Goal: Task Accomplishment & Management: Manage account settings

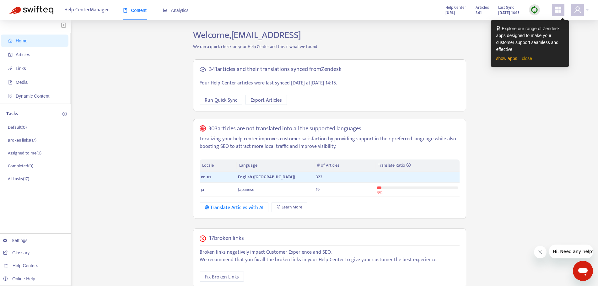
click at [482, 58] on link "close" at bounding box center [527, 58] width 10 height 5
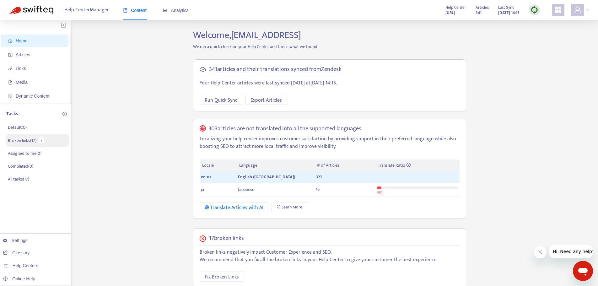
click at [23, 138] on p "Broken links ( 17 )" at bounding box center [22, 140] width 29 height 7
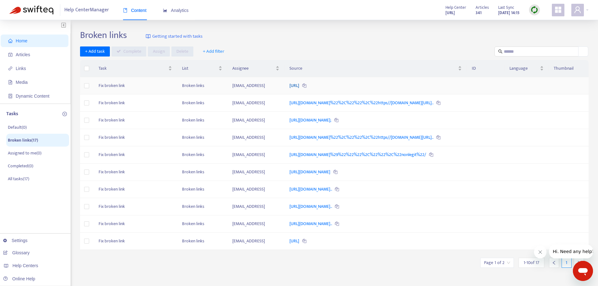
click at [300, 86] on link "https://support.cheq.ai/hc/en-us/articles/22016184175633" at bounding box center [295, 85] width 11 height 7
click at [33, 51] on span "Articles" at bounding box center [35, 54] width 55 height 13
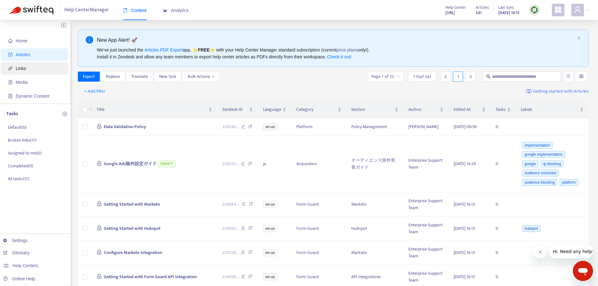
click at [22, 69] on span "Links" at bounding box center [21, 68] width 10 height 5
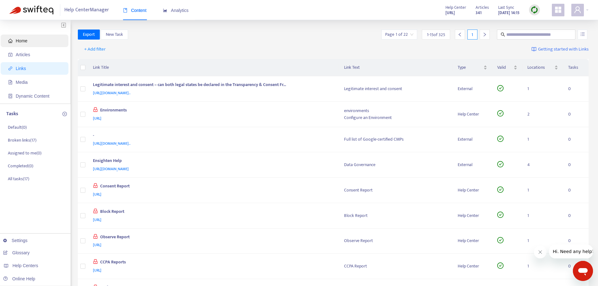
click at [24, 44] on span "Home" at bounding box center [35, 41] width 55 height 13
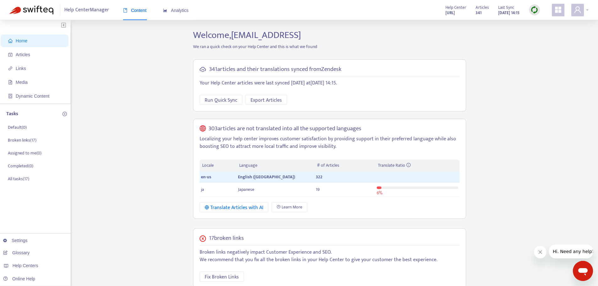
drag, startPoint x: 582, startPoint y: 12, endPoint x: 582, endPoint y: 16, distance: 4.2
click at [482, 12] on span at bounding box center [577, 10] width 13 height 13
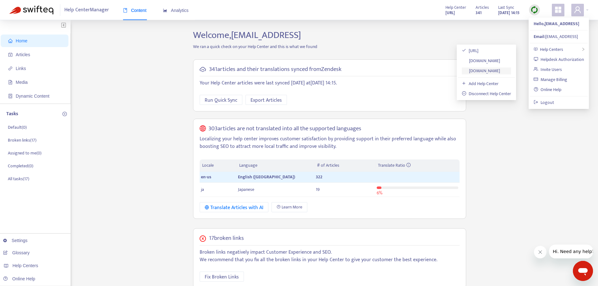
click at [482, 72] on link "[DOMAIN_NAME]" at bounding box center [481, 70] width 38 height 7
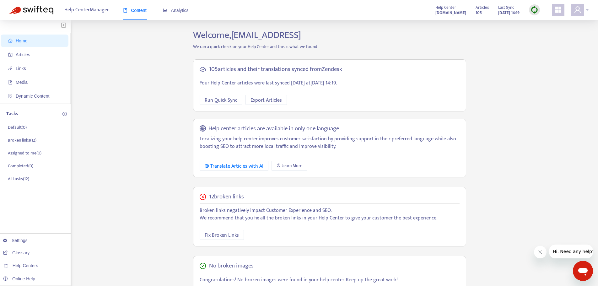
click at [482, 11] on div at bounding box center [579, 10] width 17 height 13
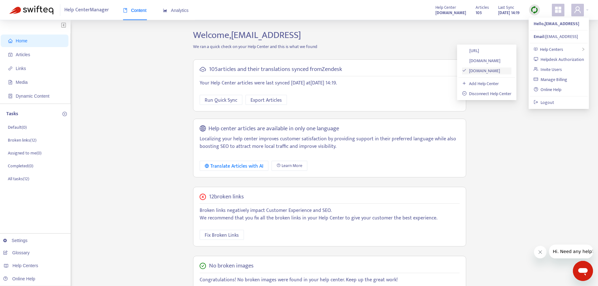
click at [482, 70] on link "[DOMAIN_NAME]" at bounding box center [481, 70] width 38 height 7
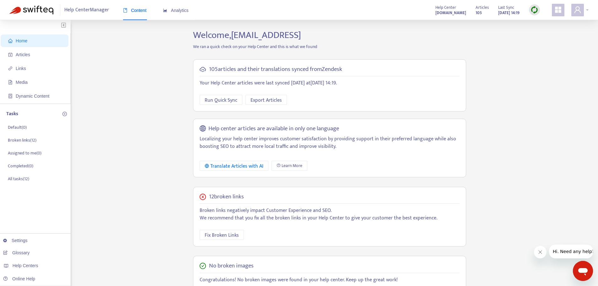
drag, startPoint x: 588, startPoint y: 11, endPoint x: 584, endPoint y: 11, distance: 3.8
click at [482, 11] on div at bounding box center [579, 10] width 17 height 13
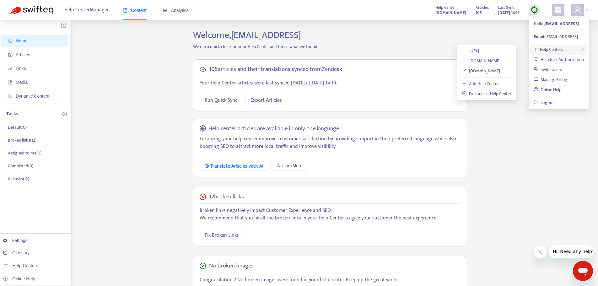
click at [482, 49] on span "Help Centers" at bounding box center [551, 49] width 23 height 7
click at [468, 70] on link "[DOMAIN_NAME]" at bounding box center [481, 70] width 38 height 7
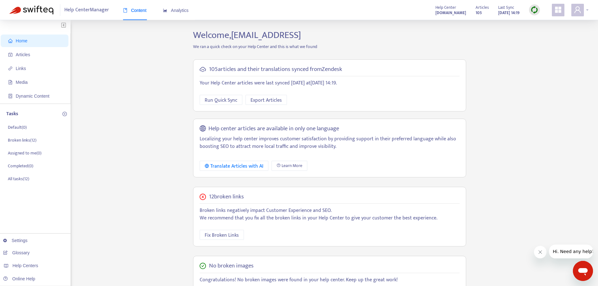
click at [482, 11] on span at bounding box center [577, 10] width 13 height 13
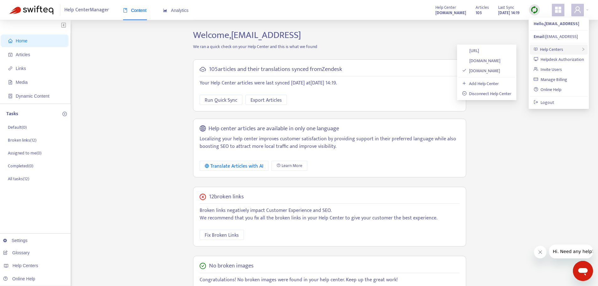
click at [482, 48] on span "Help Centers" at bounding box center [551, 49] width 23 height 7
click at [482, 72] on link "[DOMAIN_NAME]" at bounding box center [481, 70] width 38 height 7
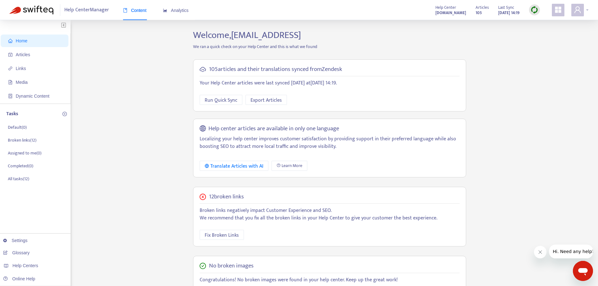
click at [482, 10] on div at bounding box center [579, 10] width 17 height 13
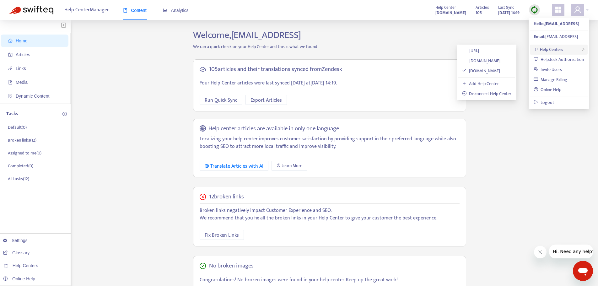
click at [482, 50] on span "Help Centers" at bounding box center [551, 49] width 23 height 7
click at [479, 48] on link "[URL]" at bounding box center [470, 50] width 17 height 7
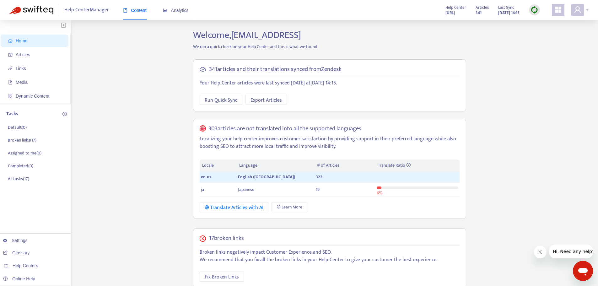
click at [482, 11] on div at bounding box center [579, 10] width 17 height 13
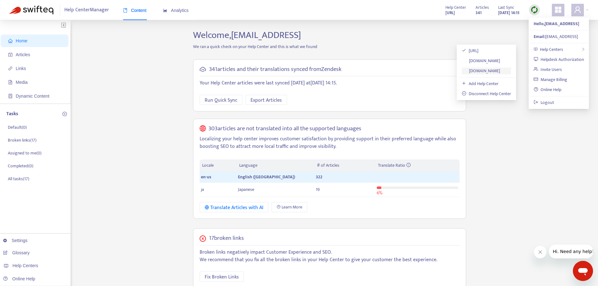
click at [482, 71] on link "[DOMAIN_NAME]" at bounding box center [481, 70] width 38 height 7
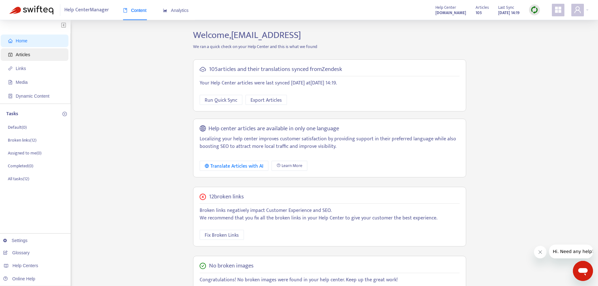
click at [14, 52] on span "Articles" at bounding box center [35, 54] width 55 height 13
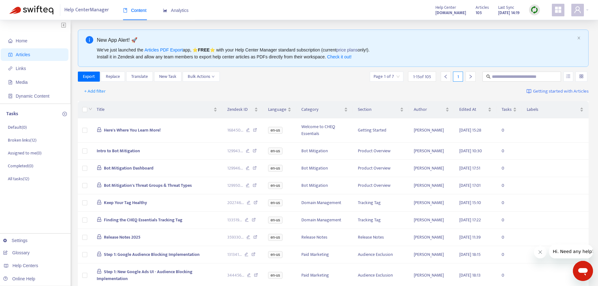
click at [423, 76] on span "1 - 15 of 105" at bounding box center [422, 76] width 18 height 7
click at [212, 76] on icon "down" at bounding box center [213, 76] width 3 height 3
click at [271, 82] on div "Export Replace Translate New Task Bulk Actions Page 1 of 7 1 - 15 of 105 1" at bounding box center [333, 77] width 511 height 10
click at [95, 88] on span "+ Add filter" at bounding box center [95, 92] width 22 height 8
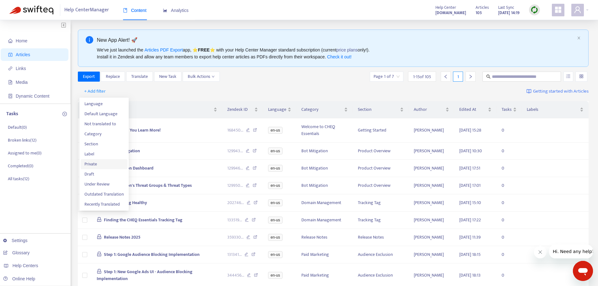
scroll to position [31, 0]
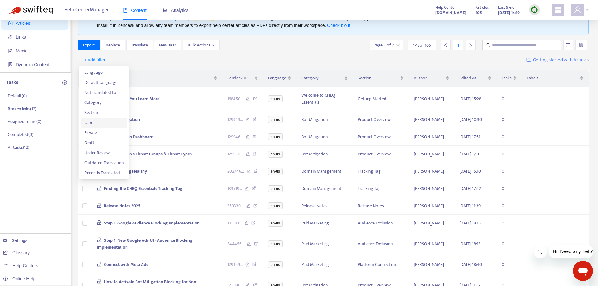
click at [91, 123] on span "Label" at bounding box center [103, 122] width 39 height 7
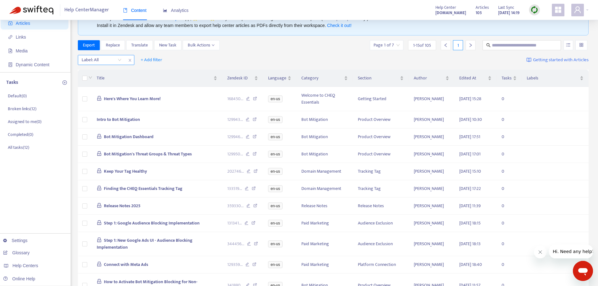
click at [118, 60] on div "Label: All" at bounding box center [101, 59] width 47 height 9
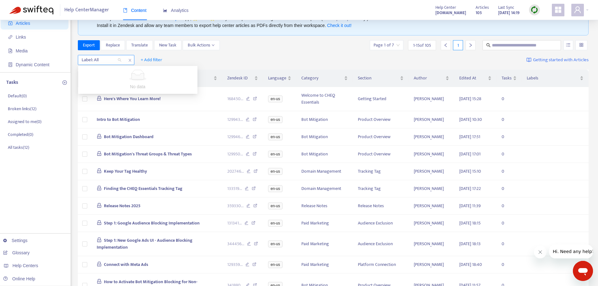
click at [130, 61] on icon "close" at bounding box center [129, 60] width 3 height 3
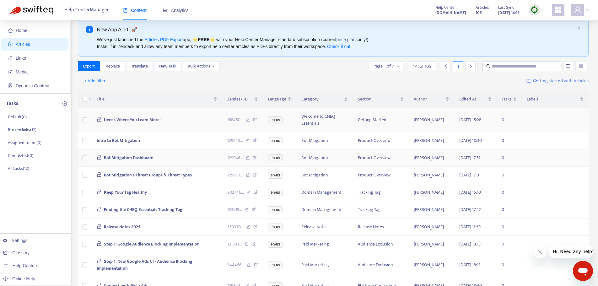
scroll to position [0, 0]
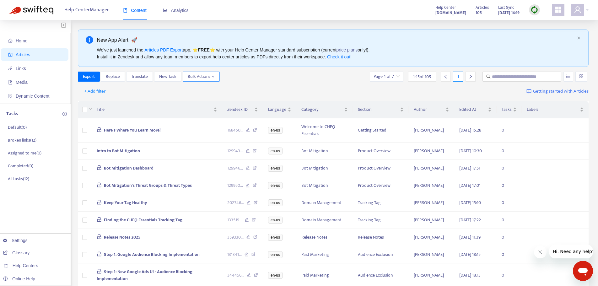
click at [207, 79] on span "Bulk Actions" at bounding box center [201, 76] width 27 height 7
click at [125, 87] on div "+ Add filter Getting started with Articles" at bounding box center [333, 91] width 511 height 15
click at [100, 90] on span "+ Add filter" at bounding box center [95, 92] width 22 height 8
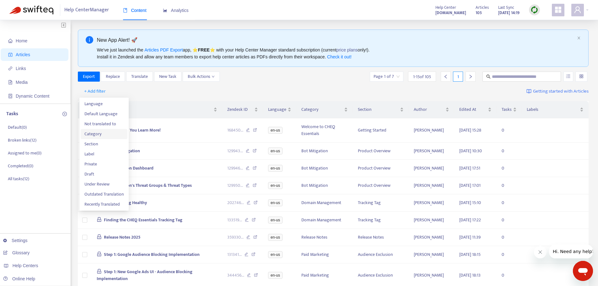
click at [101, 131] on span "Category" at bounding box center [103, 134] width 39 height 7
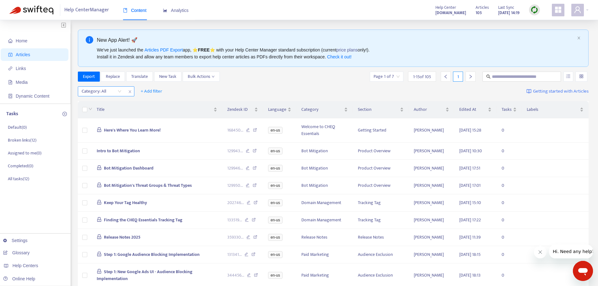
drag, startPoint x: 149, startPoint y: 97, endPoint x: 122, endPoint y: 94, distance: 27.0
click at [149, 97] on div "Category: All + Add filter Getting started with Articles" at bounding box center [333, 91] width 511 height 15
click at [120, 91] on div "Category: All" at bounding box center [101, 91] width 47 height 9
click at [199, 91] on div "Category: All + Add filter Getting started with Articles" at bounding box center [333, 91] width 511 height 15
click at [482, 9] on div at bounding box center [579, 10] width 17 height 13
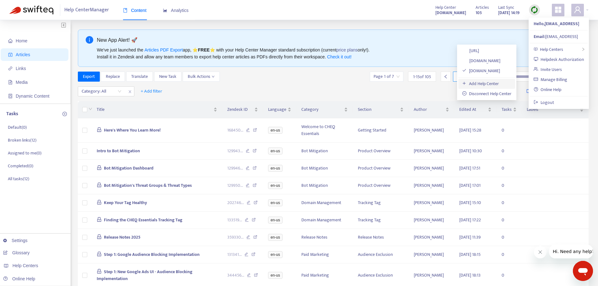
click at [482, 83] on link "Add Help Center" at bounding box center [480, 83] width 37 height 7
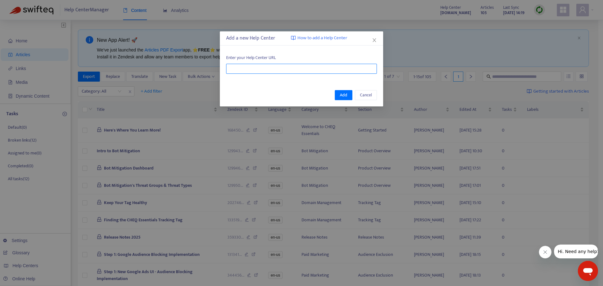
click at [280, 70] on input "text" at bounding box center [301, 69] width 151 height 10
paste input "**********"
click at [342, 96] on span "Add" at bounding box center [344, 95] width 8 height 7
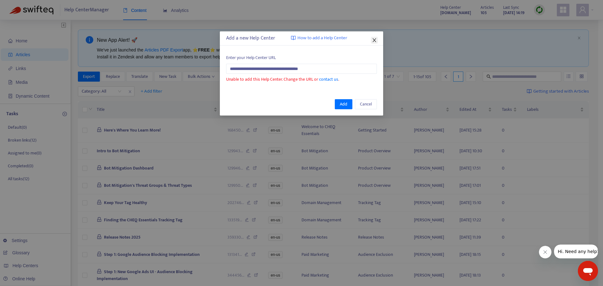
click at [375, 39] on icon "close" at bounding box center [373, 40] width 3 height 4
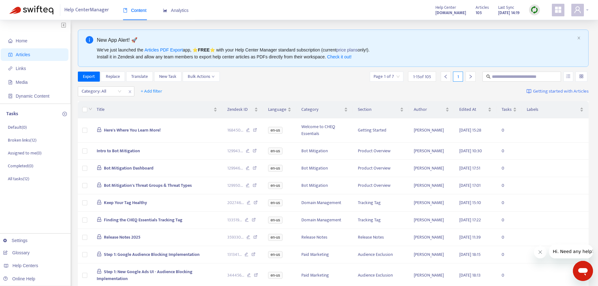
click at [482, 10] on div at bounding box center [579, 10] width 17 height 13
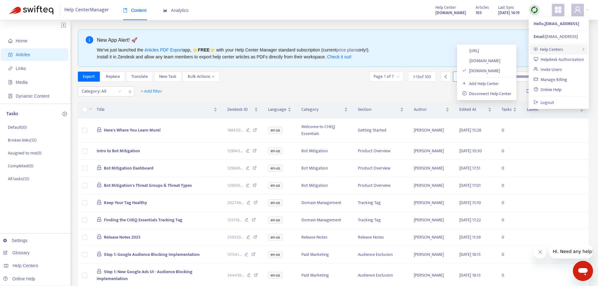
click at [482, 49] on span "Help Centers" at bounding box center [551, 49] width 23 height 7
click at [482, 83] on link "Add Help Center" at bounding box center [480, 83] width 37 height 7
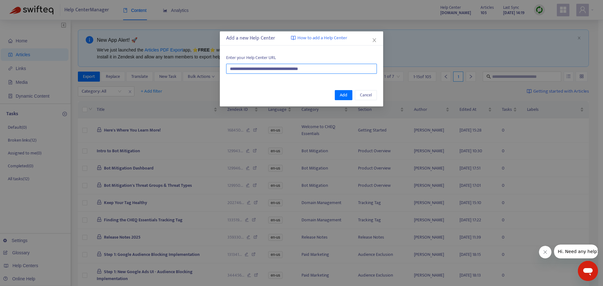
click at [244, 70] on input "**********" at bounding box center [301, 69] width 151 height 10
click at [344, 96] on span "Add" at bounding box center [344, 95] width 8 height 7
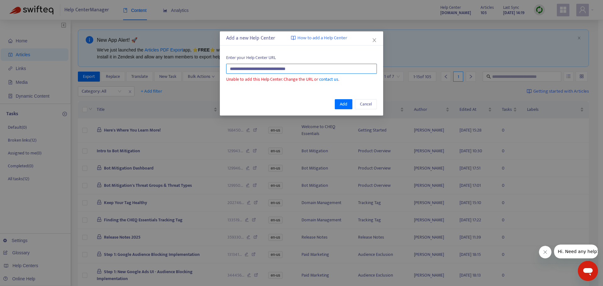
click at [230, 68] on input "**********" at bounding box center [301, 69] width 151 height 10
click at [312, 68] on input "**********" at bounding box center [301, 69] width 151 height 10
click at [342, 105] on span "Add" at bounding box center [344, 104] width 8 height 7
click at [373, 37] on button "Close" at bounding box center [374, 40] width 7 height 7
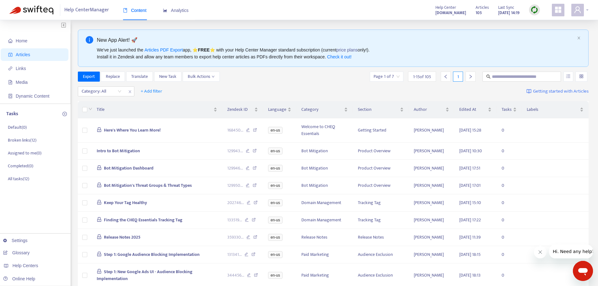
click at [482, 9] on div at bounding box center [579, 10] width 17 height 13
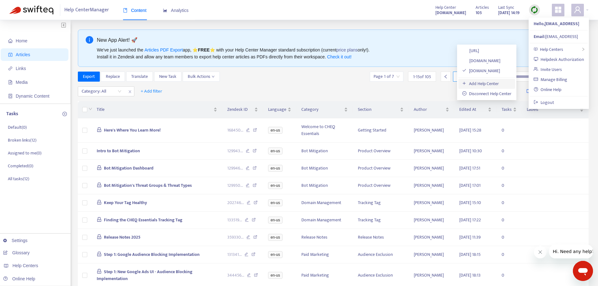
click at [478, 84] on link "Add Help Center" at bounding box center [480, 83] width 37 height 7
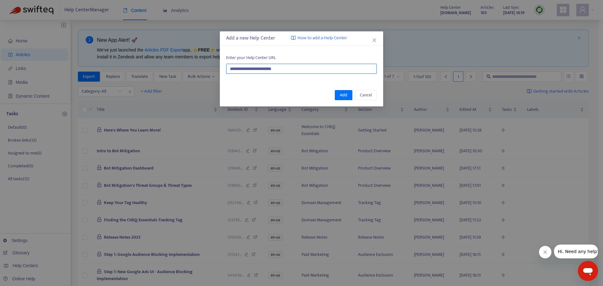
drag, startPoint x: 295, startPoint y: 68, endPoint x: 179, endPoint y: 67, distance: 116.2
click at [180, 67] on div "**********" at bounding box center [301, 143] width 603 height 286
paste input "**********"
type input "**********"
click at [345, 94] on span "Add" at bounding box center [344, 95] width 8 height 7
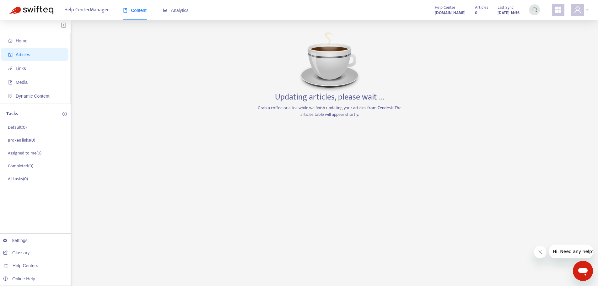
click at [482, 218] on icon "Close message from company" at bounding box center [540, 252] width 5 height 5
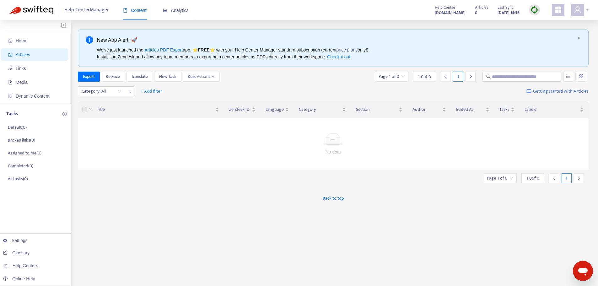
click at [482, 9] on div at bounding box center [579, 10] width 17 height 13
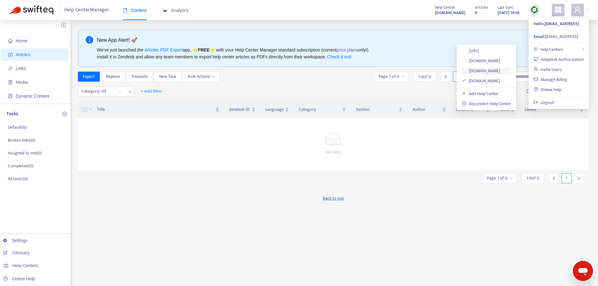
click at [482, 70] on link "[DOMAIN_NAME]" at bounding box center [481, 70] width 38 height 7
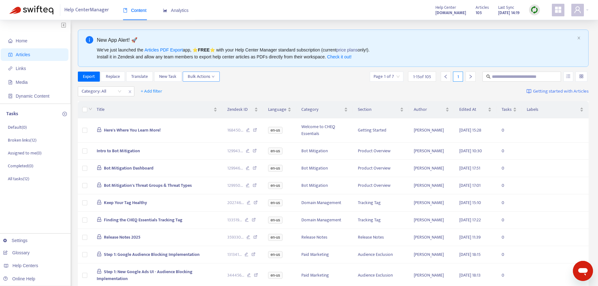
click at [204, 76] on span "Bulk Actions" at bounding box center [201, 76] width 27 height 7
click at [201, 89] on span "Duplicate" at bounding box center [196, 88] width 17 height 7
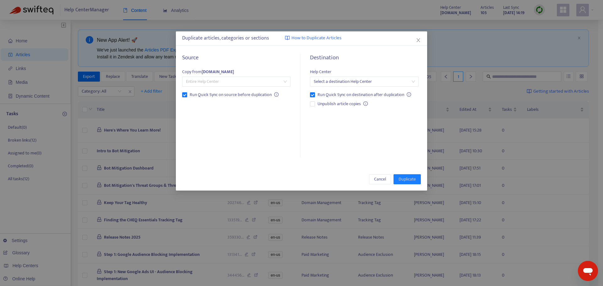
click at [222, 83] on span "Entire Help Center" at bounding box center [236, 81] width 101 height 9
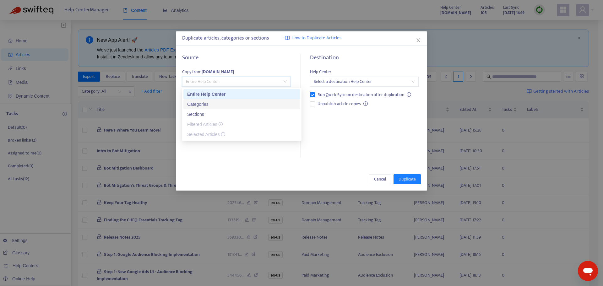
click at [204, 105] on div "Categories" at bounding box center [241, 104] width 109 height 7
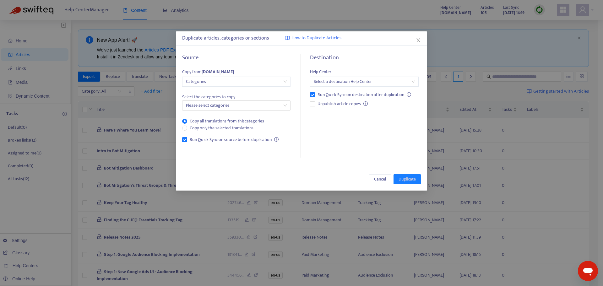
click at [223, 100] on span "Select the categories to copy" at bounding box center [236, 97] width 108 height 7
click at [226, 105] on div at bounding box center [233, 106] width 99 height 8
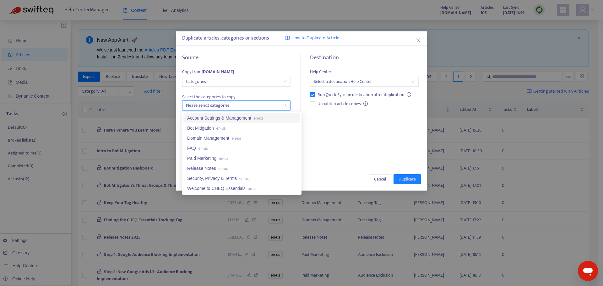
click at [208, 84] on span "Categories" at bounding box center [236, 81] width 101 height 9
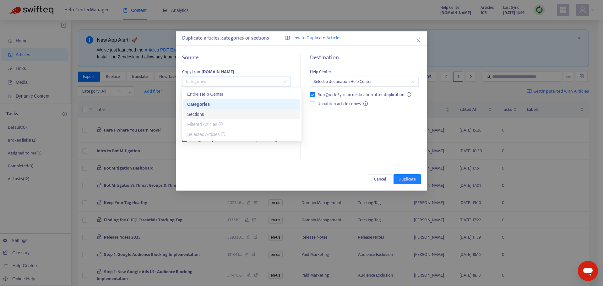
click at [208, 115] on div "Sections" at bounding box center [241, 114] width 109 height 7
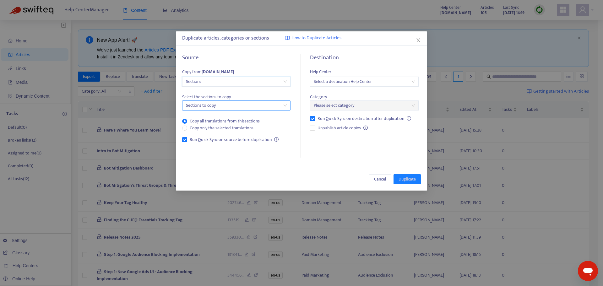
click at [228, 106] on div at bounding box center [233, 106] width 99 height 8
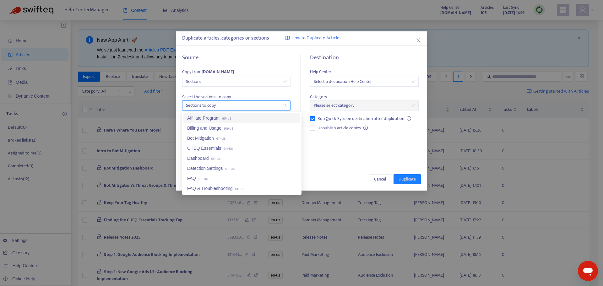
drag, startPoint x: 215, startPoint y: 74, endPoint x: 215, endPoint y: 79, distance: 5.0
click at [215, 76] on div "Copy from cheqessentials.zendesk.com" at bounding box center [236, 72] width 108 height 8
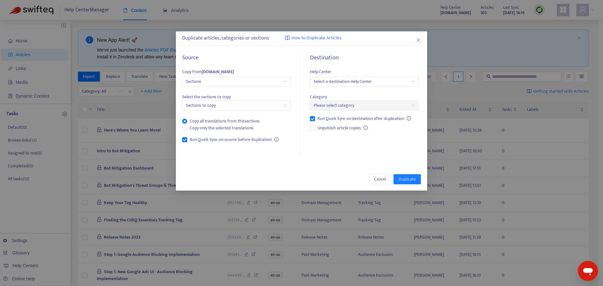
click at [215, 79] on span "Sections" at bounding box center [236, 81] width 101 height 9
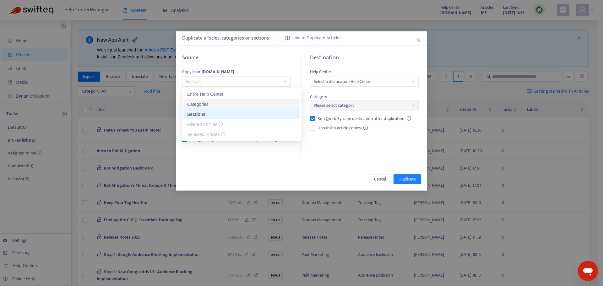
click at [213, 106] on div "Categories" at bounding box center [241, 104] width 109 height 7
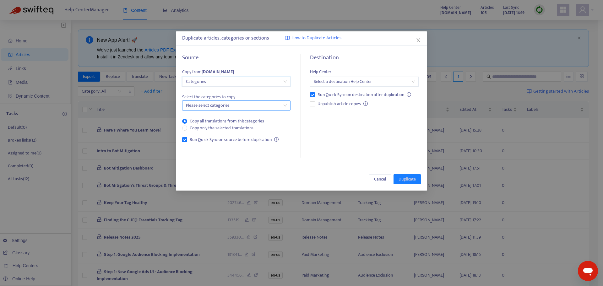
click at [225, 105] on div at bounding box center [233, 106] width 99 height 8
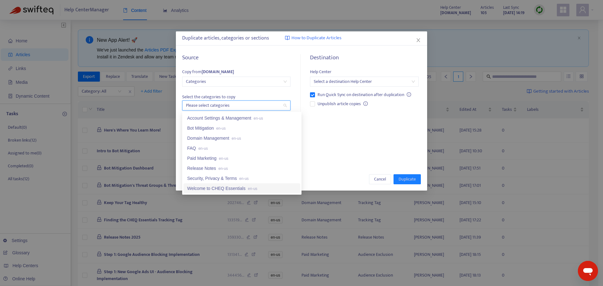
click at [221, 189] on div "Welcome to CHEQ Essentials en-us" at bounding box center [241, 188] width 109 height 7
click at [315, 130] on div "Destination Help Center Select a destination Help Center Run Quick Sync on dest…" at bounding box center [362, 106] width 118 height 104
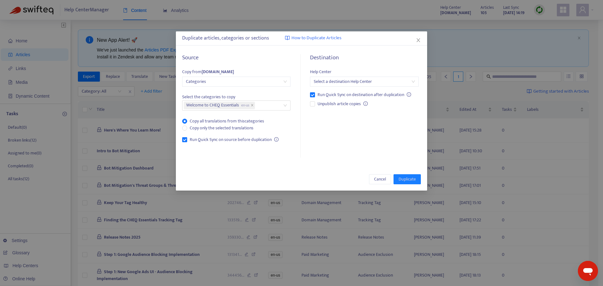
click at [335, 80] on input "search" at bounding box center [364, 81] width 101 height 9
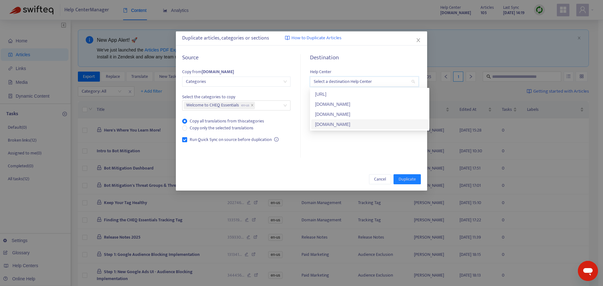
click at [329, 123] on div "[DOMAIN_NAME]" at bounding box center [369, 124] width 109 height 7
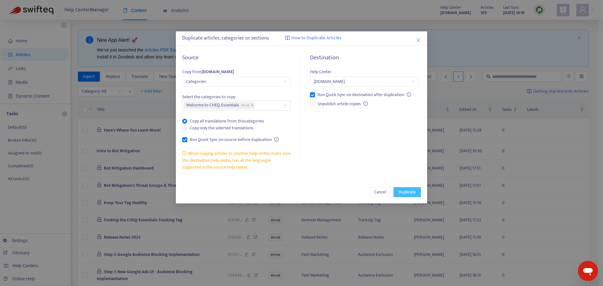
click at [409, 191] on span "Duplicate" at bounding box center [406, 192] width 17 height 7
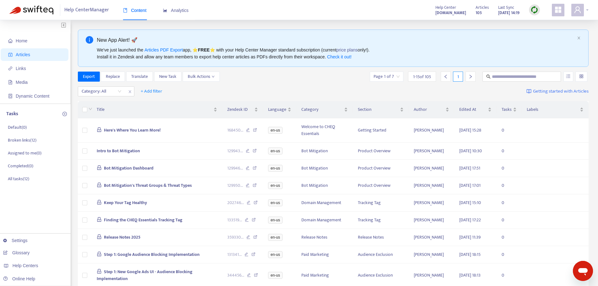
click at [482, 11] on div at bounding box center [579, 10] width 17 height 13
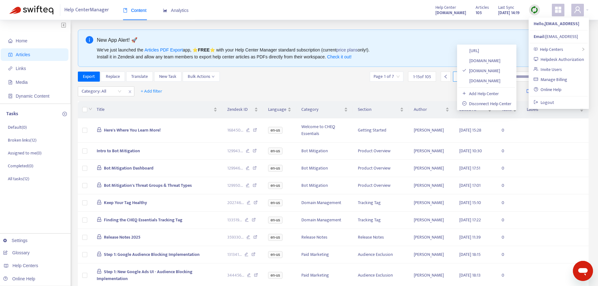
click at [480, 81] on link "[DOMAIN_NAME]" at bounding box center [481, 80] width 38 height 7
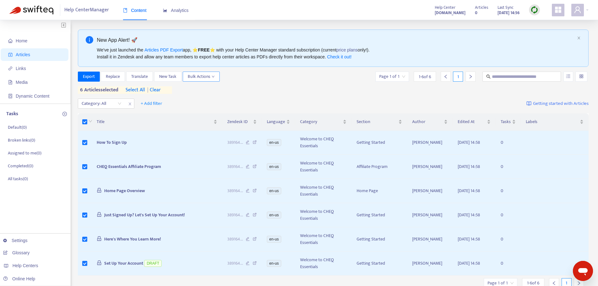
click at [200, 75] on span "Bulk Actions" at bounding box center [201, 76] width 27 height 7
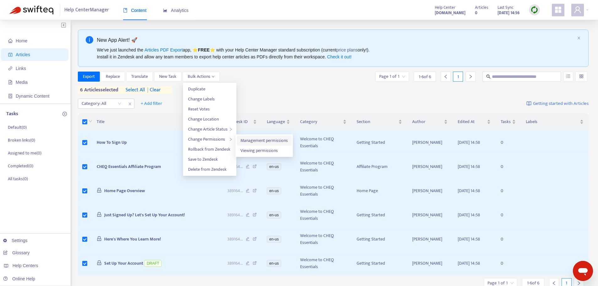
click at [259, 140] on span "Management permissions" at bounding box center [264, 140] width 47 height 7
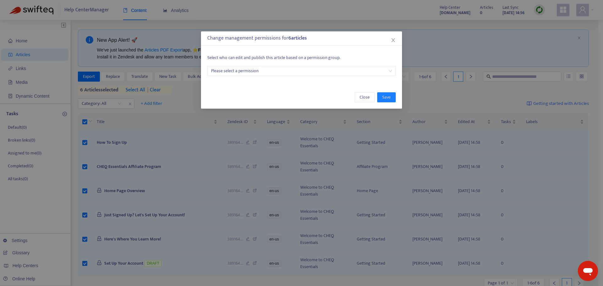
click at [237, 67] on input "search" at bounding box center [301, 70] width 181 height 9
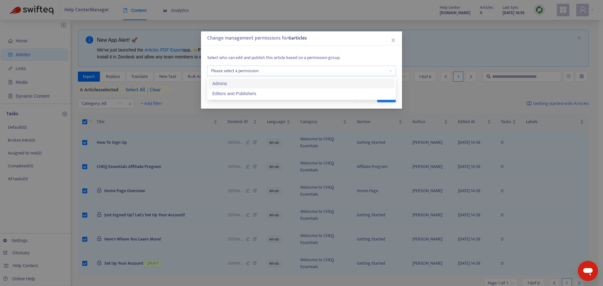
click at [234, 85] on div "Admins" at bounding box center [301, 83] width 178 height 7
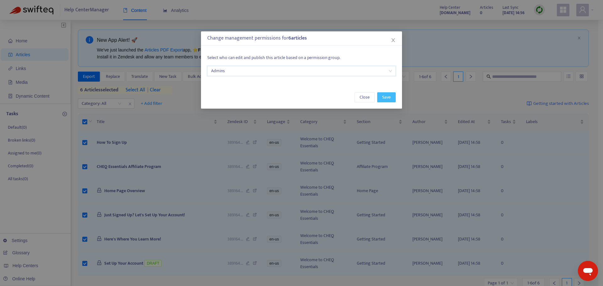
click at [387, 97] on span "Save" at bounding box center [386, 97] width 8 height 7
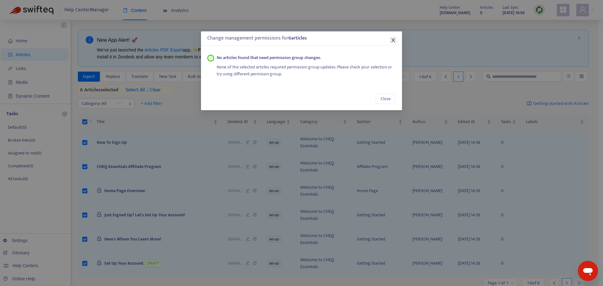
click at [392, 37] on button "Close" at bounding box center [393, 40] width 7 height 7
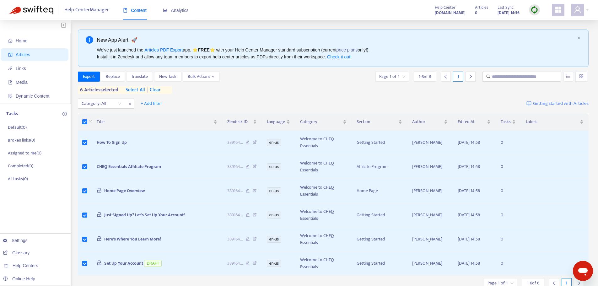
click at [264, 85] on div "Export Replace Translate New Task Bulk Actions Page 1 of 1 1 - 6 of 6 1 6 artic…" at bounding box center [333, 83] width 511 height 22
click at [208, 75] on span "Bulk Actions" at bounding box center [201, 76] width 27 height 7
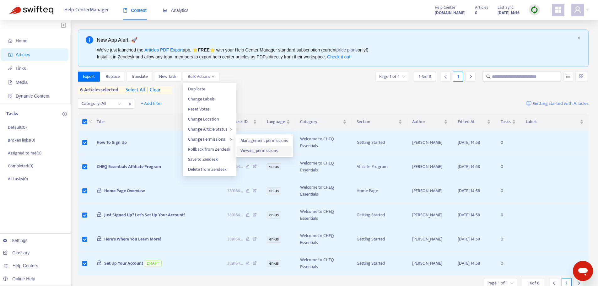
click at [263, 149] on span "Viewing permissions" at bounding box center [259, 150] width 37 height 7
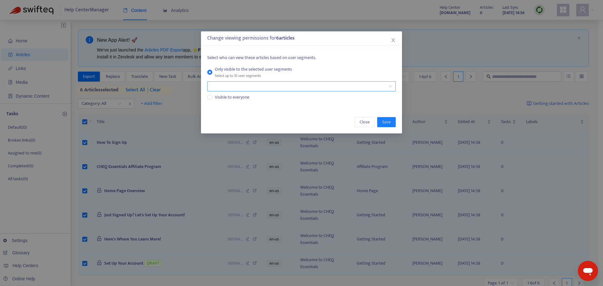
click at [254, 86] on div at bounding box center [298, 87] width 179 height 8
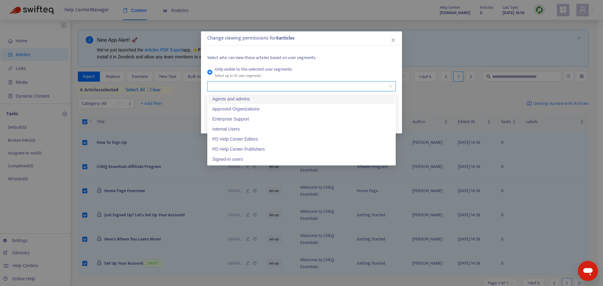
click at [249, 99] on div "Agents and admins" at bounding box center [301, 98] width 178 height 7
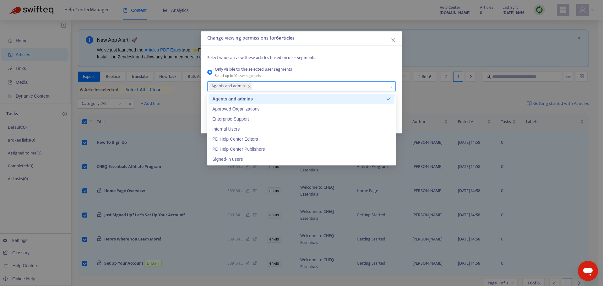
click at [377, 75] on label "Only visible to the selected user segments Select up to 10 user segments" at bounding box center [300, 72] width 186 height 13
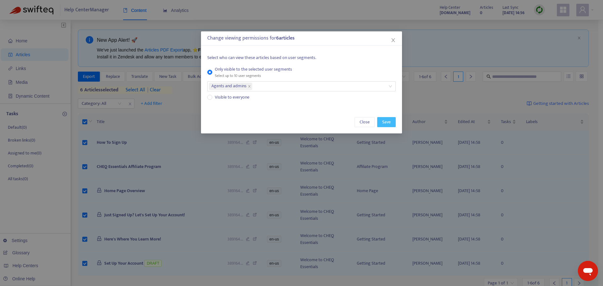
click at [385, 123] on span "Save" at bounding box center [386, 122] width 8 height 7
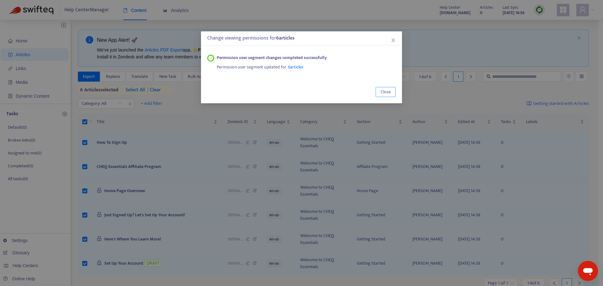
click at [387, 90] on span "Close" at bounding box center [386, 92] width 10 height 7
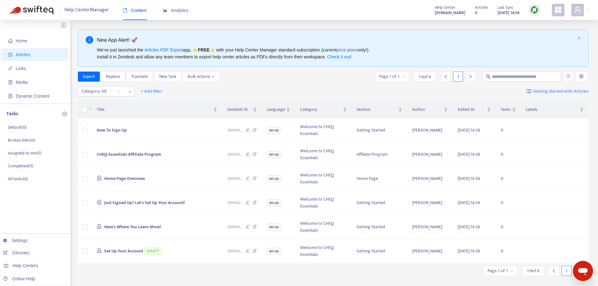
click at [215, 89] on div "Category: All + Add filter Getting started with Articles" at bounding box center [333, 91] width 511 height 15
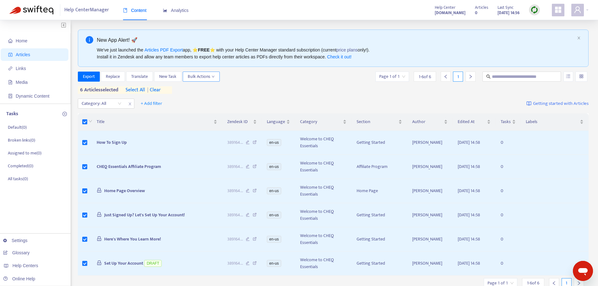
click at [202, 78] on span "Bulk Actions" at bounding box center [201, 76] width 27 height 7
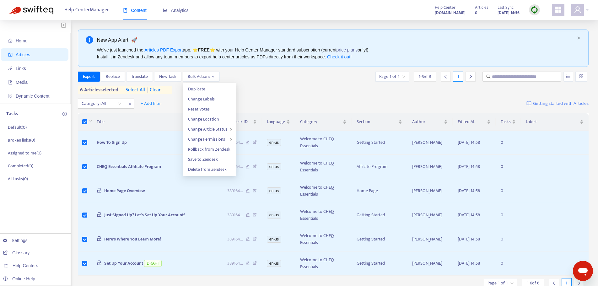
click at [247, 80] on div "Export Replace Translate New Task Bulk Actions Page 1 of 1 1 - 6 of 6 1" at bounding box center [333, 77] width 511 height 10
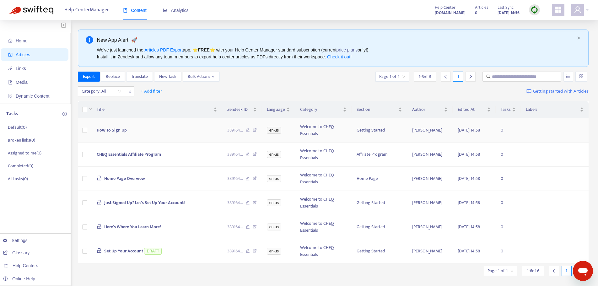
click at [119, 130] on span "How To Sign Up" at bounding box center [112, 130] width 30 height 7
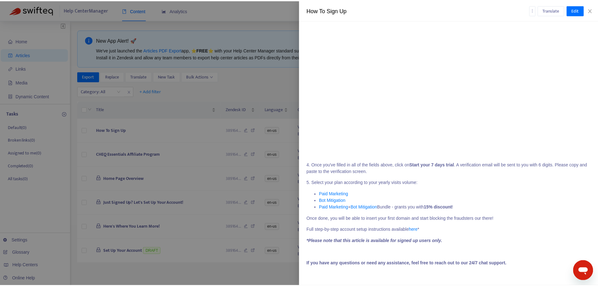
scroll to position [597, 0]
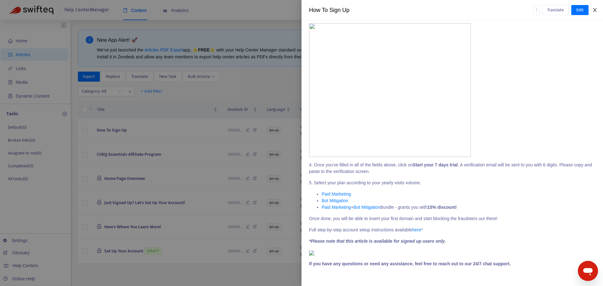
click at [482, 12] on icon "close" at bounding box center [594, 10] width 5 height 5
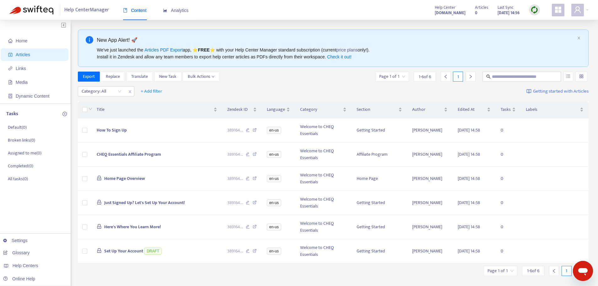
click at [265, 86] on div "Category: All + Add filter Getting started with Articles" at bounding box center [333, 91] width 511 height 15
click at [482, 10] on div at bounding box center [579, 10] width 17 height 13
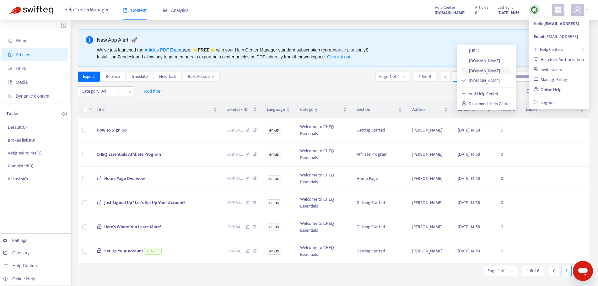
click at [482, 72] on link "[DOMAIN_NAME]" at bounding box center [481, 70] width 38 height 7
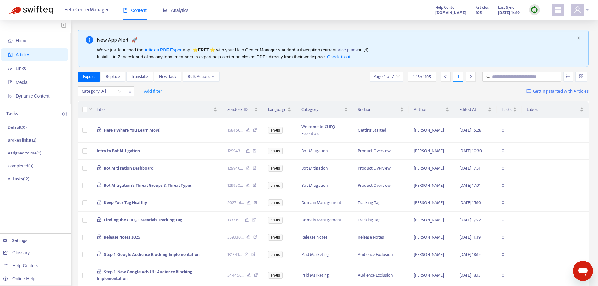
click at [584, 10] on div at bounding box center [579, 10] width 17 height 13
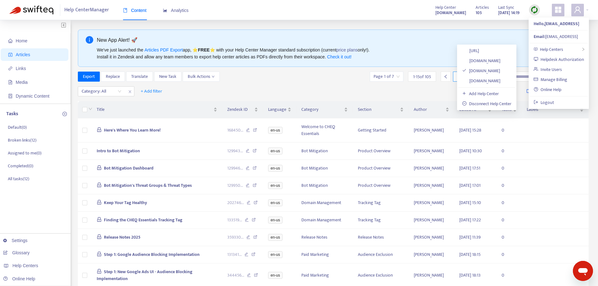
drag, startPoint x: 472, startPoint y: 79, endPoint x: 403, endPoint y: 95, distance: 71.1
click at [472, 79] on link "[DOMAIN_NAME]" at bounding box center [481, 80] width 38 height 7
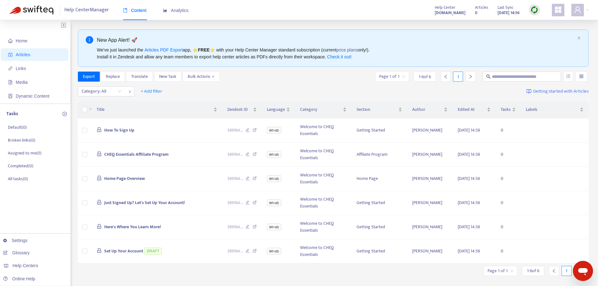
click at [532, 10] on img at bounding box center [535, 10] width 8 height 8
click at [548, 23] on link "Quick Sync" at bounding box center [547, 22] width 27 height 7
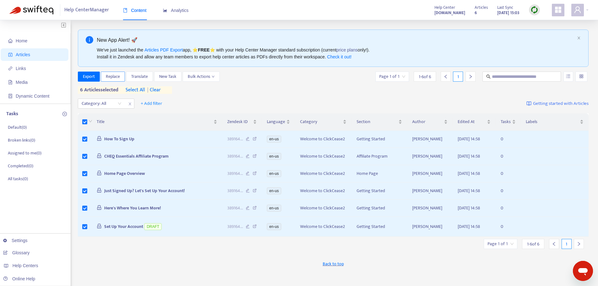
click at [118, 76] on span "Replace" at bounding box center [113, 76] width 14 height 7
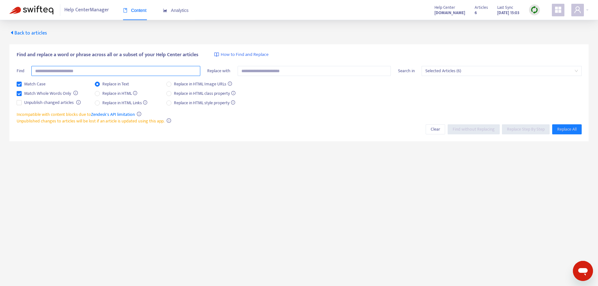
click at [55, 69] on input "text" at bounding box center [115, 71] width 169 height 10
type input "**********"
click at [274, 63] on div "**********" at bounding box center [299, 81] width 565 height 60
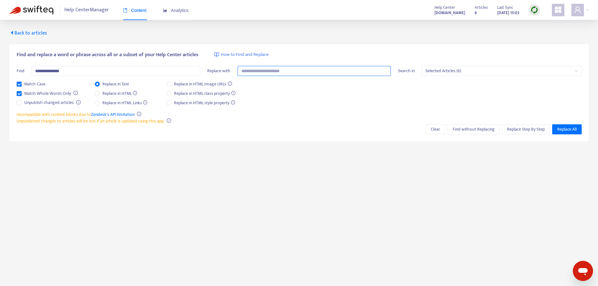
click at [270, 72] on input "text" at bounding box center [315, 71] width 154 height 10
type input "**********"
click at [562, 133] on button "Replace All" at bounding box center [567, 129] width 30 height 10
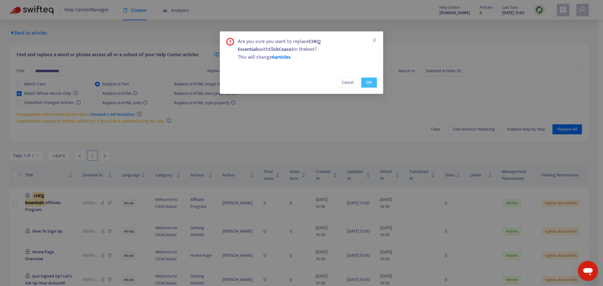
click at [369, 84] on span "OK" at bounding box center [369, 82] width 6 height 7
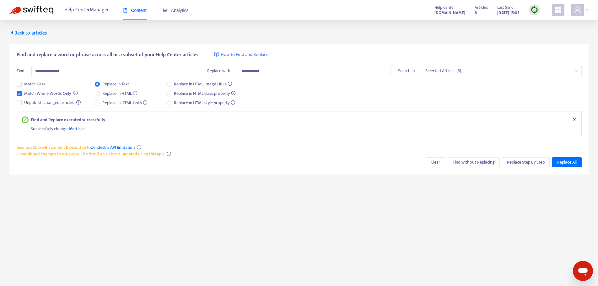
click at [28, 32] on span "Back to articles" at bounding box center [28, 33] width 38 height 8
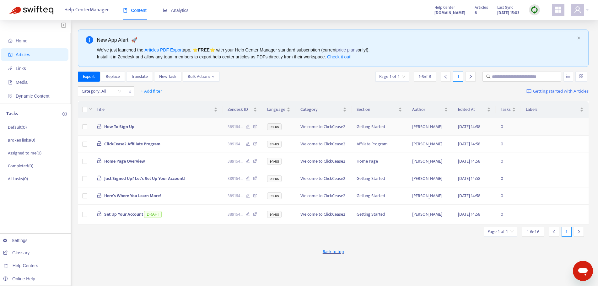
click at [115, 128] on span "How To Sign Up" at bounding box center [119, 126] width 30 height 7
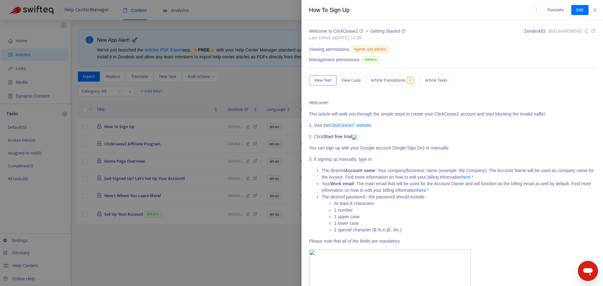
click at [343, 125] on link "ClickCease2' website" at bounding box center [350, 125] width 42 height 5
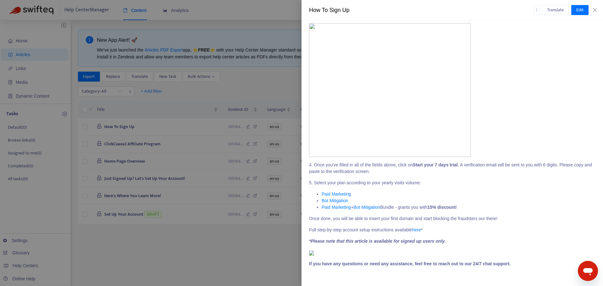
scroll to position [502, 0]
click at [595, 8] on icon "close" at bounding box center [594, 10] width 5 height 5
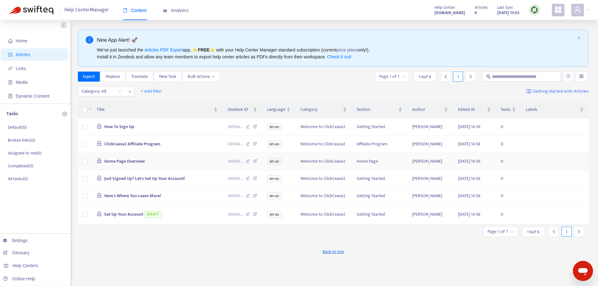
click at [120, 165] on span "Home Page Overview" at bounding box center [124, 161] width 41 height 7
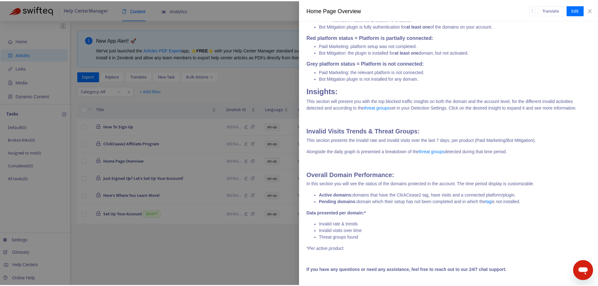
scroll to position [802, 0]
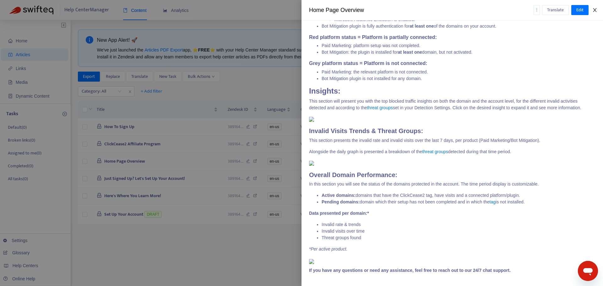
click at [595, 10] on icon "close" at bounding box center [594, 10] width 3 height 4
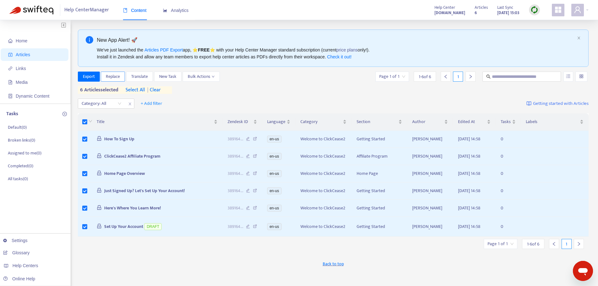
click at [116, 74] on span "Replace" at bounding box center [113, 76] width 14 height 7
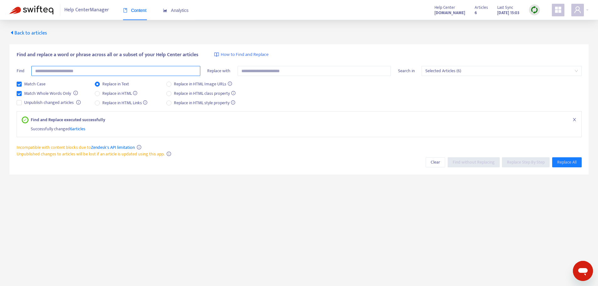
click at [66, 70] on input "text" at bounding box center [115, 71] width 169 height 10
type input "**********"
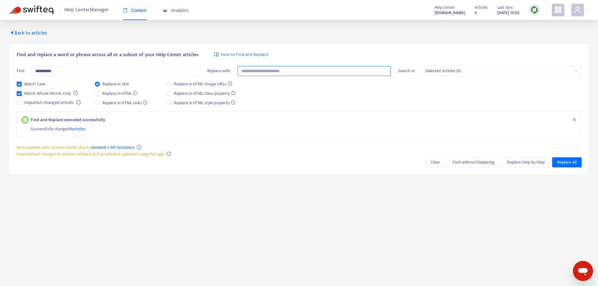
click at [248, 73] on input "text" at bounding box center [315, 71] width 154 height 10
type input "**********"
click at [562, 164] on span "Replace All" at bounding box center [566, 162] width 19 height 7
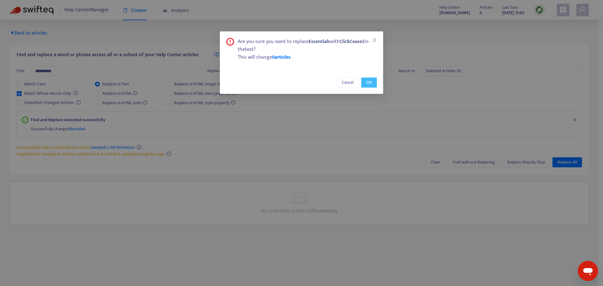
click at [372, 81] on button "OK" at bounding box center [369, 83] width 16 height 10
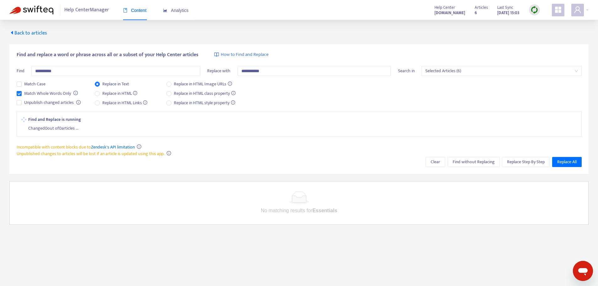
click at [17, 33] on span "Back to articles" at bounding box center [28, 33] width 38 height 8
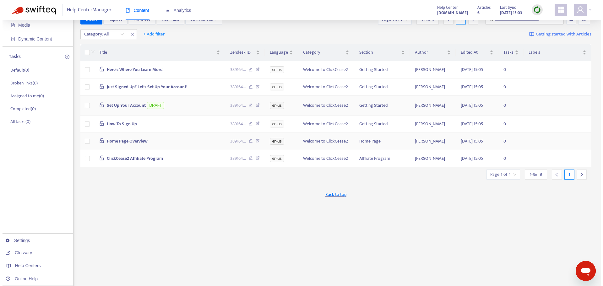
scroll to position [63, 0]
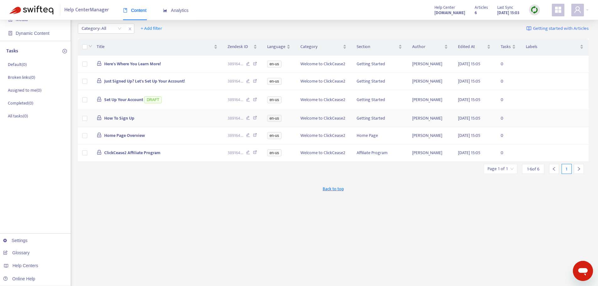
click at [120, 122] on span "How To Sign Up" at bounding box center [119, 118] width 30 height 7
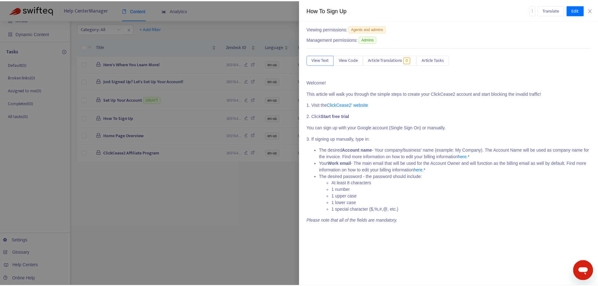
scroll to position [31, 0]
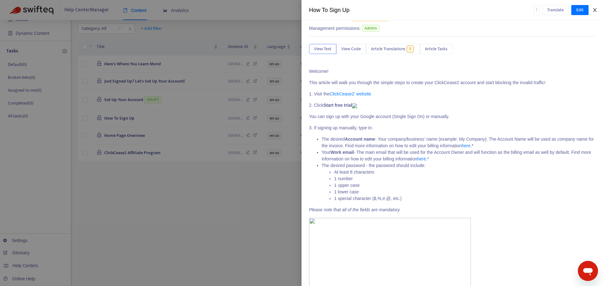
drag, startPoint x: 595, startPoint y: 10, endPoint x: 535, endPoint y: 39, distance: 66.7
click at [595, 10] on icon "close" at bounding box center [594, 10] width 5 height 5
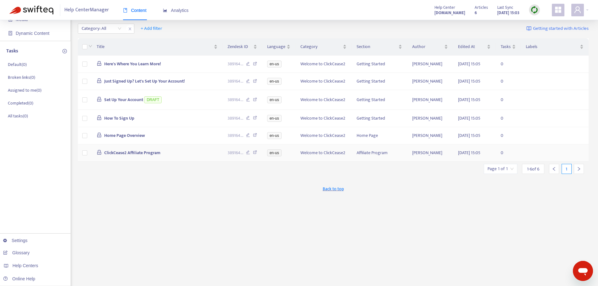
click at [119, 156] on span "ClickCease2 Affiliate Program" at bounding box center [132, 152] width 56 height 7
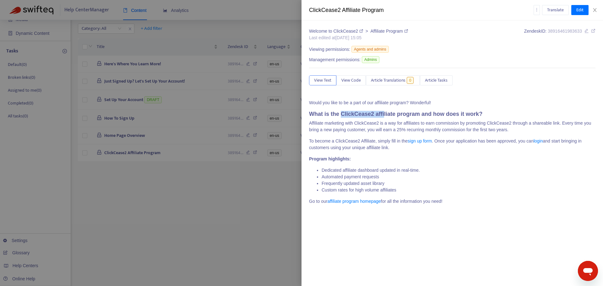
drag, startPoint x: 342, startPoint y: 116, endPoint x: 382, endPoint y: 114, distance: 40.5
click at [382, 114] on strong "What is the ClickCease2 affiliate program and how does it work?" at bounding box center [395, 114] width 173 height 6
drag, startPoint x: 361, startPoint y: 125, endPoint x: 373, endPoint y: 122, distance: 12.8
click at [373, 122] on p "Affiliate marketing with ClickCease2 is a way for affiliates to earn commission…" at bounding box center [452, 126] width 286 height 13
drag, startPoint x: 338, startPoint y: 144, endPoint x: 353, endPoint y: 142, distance: 14.4
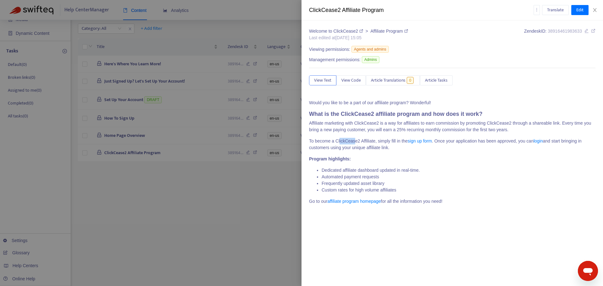
click at [353, 142] on p "To become a ClickCease2 Affiliate, simply fill in the sign up form . Once your …" at bounding box center [452, 144] width 286 height 13
drag, startPoint x: 489, startPoint y: 126, endPoint x: 507, endPoint y: 123, distance: 18.4
click at [507, 123] on p "Affiliate marketing with ClickCease2 is a way for affiliates to earn commission…" at bounding box center [452, 126] width 286 height 13
click at [415, 143] on link "sign up form" at bounding box center [420, 140] width 24 height 5
click at [596, 8] on icon "close" at bounding box center [594, 10] width 5 height 5
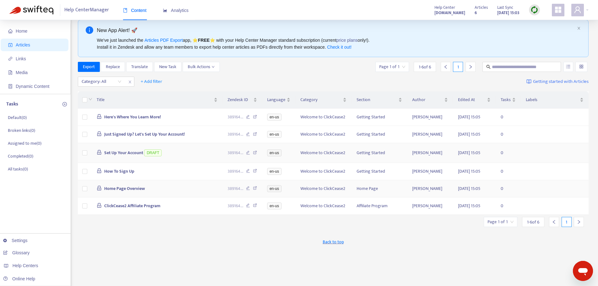
scroll to position [0, 0]
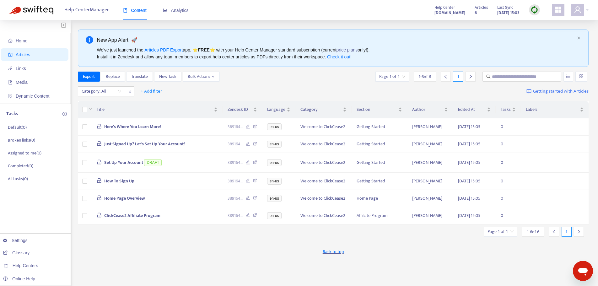
click at [309, 88] on div "Category: All + Add filter Getting started with Articles" at bounding box center [333, 91] width 511 height 15
click at [128, 166] on span "Set Up Your Account" at bounding box center [123, 162] width 39 height 7
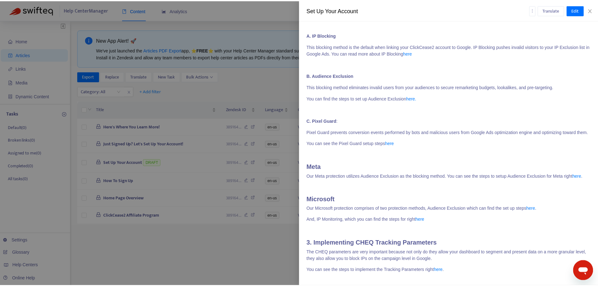
scroll to position [785, 0]
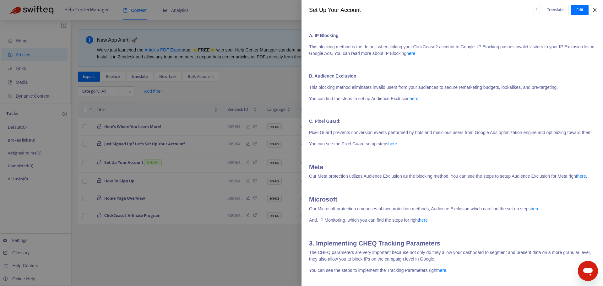
click at [595, 9] on icon "close" at bounding box center [594, 10] width 5 height 5
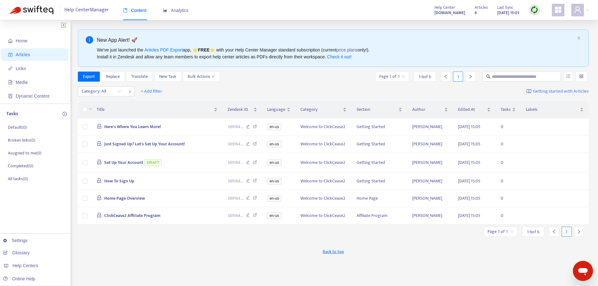
click at [435, 11] on strong "[DOMAIN_NAME]" at bounding box center [450, 12] width 31 height 7
click at [587, 10] on div at bounding box center [579, 10] width 17 height 13
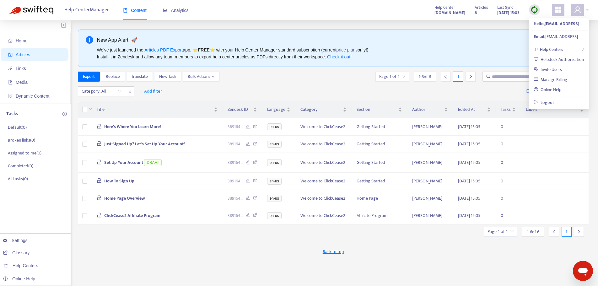
click at [435, 9] on strong "[DOMAIN_NAME]" at bounding box center [450, 12] width 31 height 7
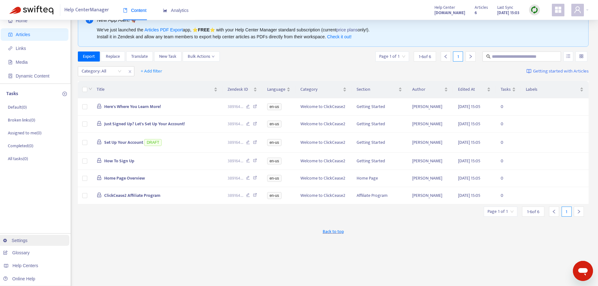
scroll to position [31, 0]
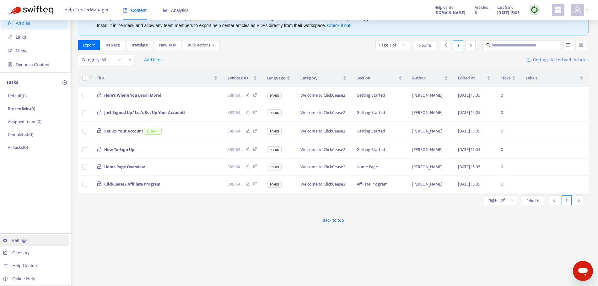
click at [28, 242] on link "Settings" at bounding box center [15, 240] width 24 height 5
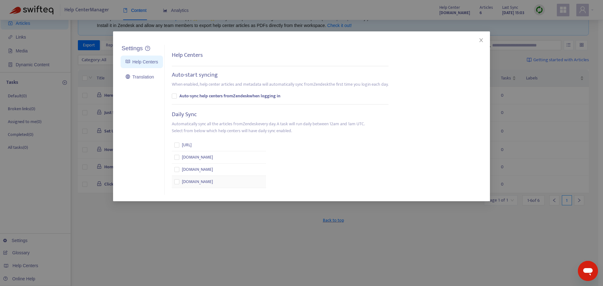
click at [211, 181] on span "[DOMAIN_NAME]" at bounding box center [197, 181] width 31 height 7
click at [480, 40] on icon "close" at bounding box center [481, 40] width 5 height 5
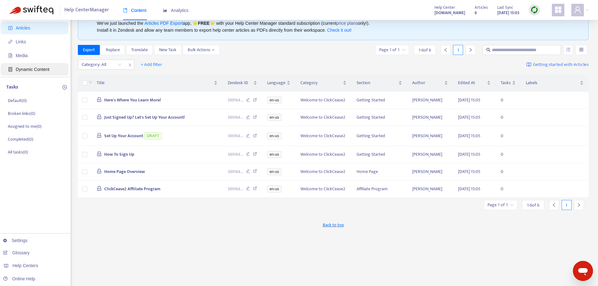
scroll to position [0, 0]
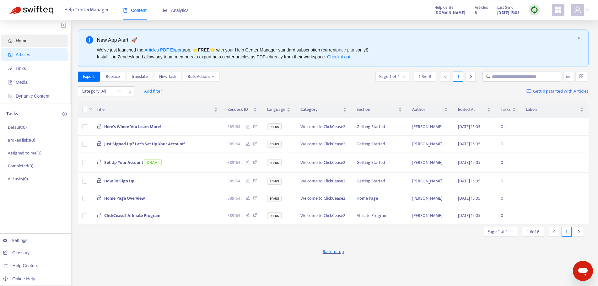
click at [28, 40] on span "Home" at bounding box center [35, 41] width 55 height 13
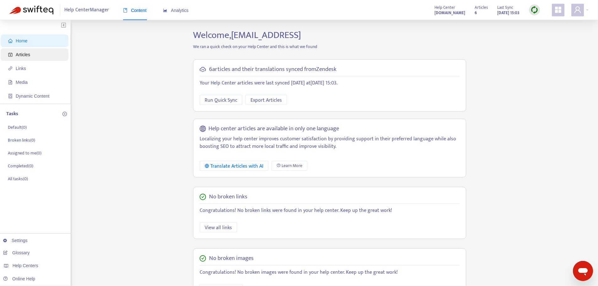
drag, startPoint x: 30, startPoint y: 57, endPoint x: 33, endPoint y: 57, distance: 3.5
click at [30, 57] on span "Articles" at bounding box center [23, 54] width 14 height 5
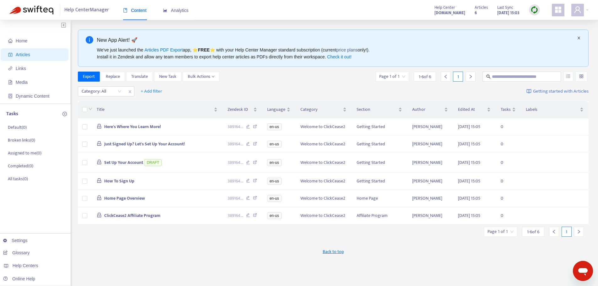
click at [578, 38] on icon "close" at bounding box center [579, 38] width 4 height 4
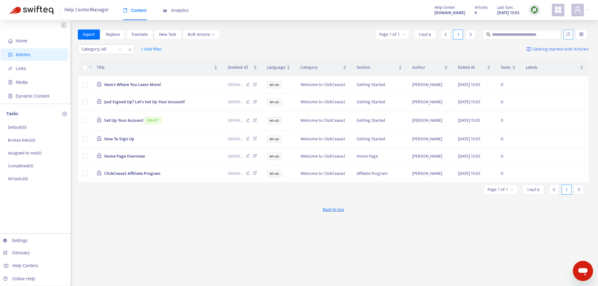
click at [568, 35] on icon "unordered-list" at bounding box center [568, 34] width 4 height 4
click at [577, 34] on div at bounding box center [582, 35] width 12 height 10
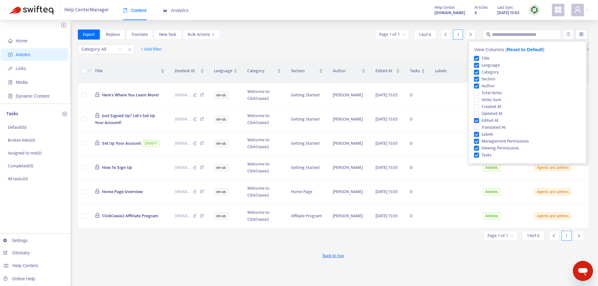
click at [440, 49] on div "Category: All + Add filter Getting started with Articles" at bounding box center [333, 49] width 511 height 15
click at [583, 35] on input "search" at bounding box center [581, 34] width 4 height 9
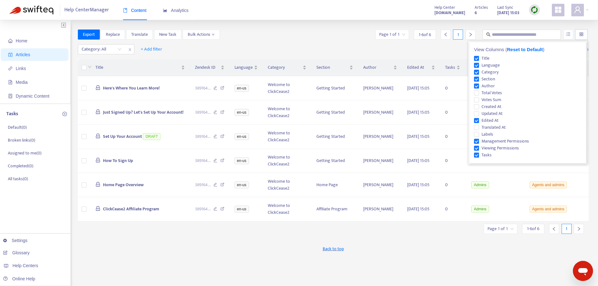
click at [456, 246] on div "Back to top" at bounding box center [333, 249] width 511 height 16
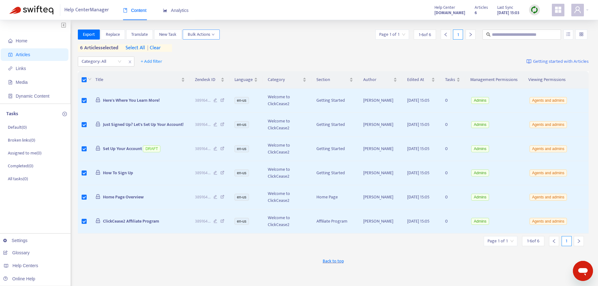
click at [208, 35] on span "Bulk Actions" at bounding box center [201, 34] width 27 height 7
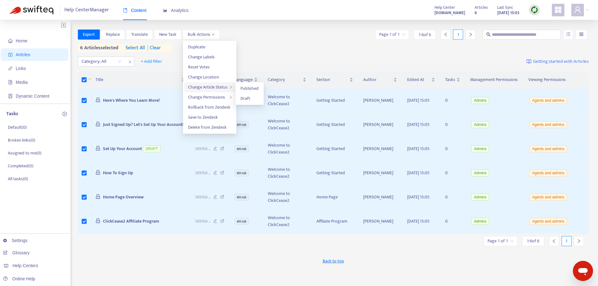
click at [220, 87] on span "Change Article Status" at bounding box center [208, 87] width 40 height 7
click at [246, 100] on span "Draft" at bounding box center [246, 98] width 10 height 7
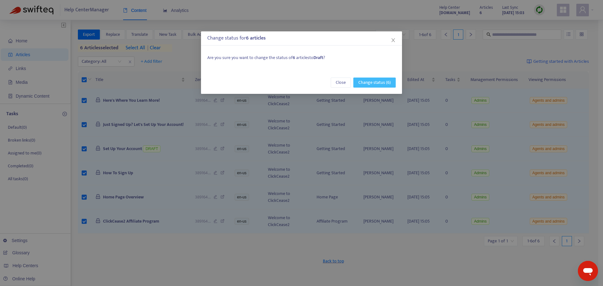
click at [367, 83] on span "Change status (6)" at bounding box center [374, 82] width 32 height 7
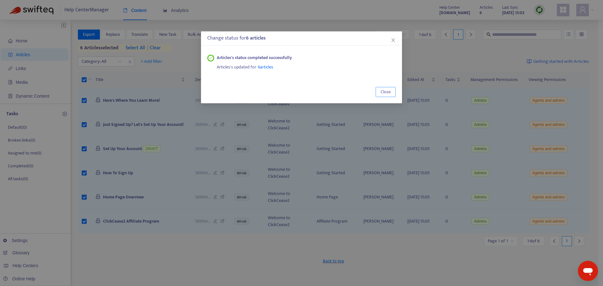
click at [380, 92] on button "Close" at bounding box center [386, 92] width 20 height 10
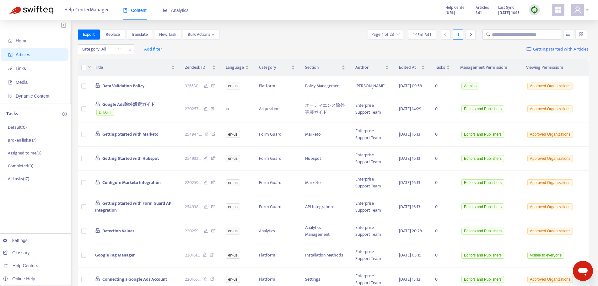
click at [587, 10] on div at bounding box center [579, 10] width 17 height 13
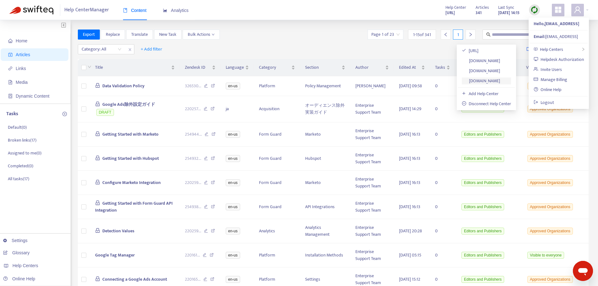
drag, startPoint x: 490, startPoint y: 82, endPoint x: 485, endPoint y: 81, distance: 5.1
click at [490, 82] on link "[DOMAIN_NAME]" at bounding box center [481, 80] width 38 height 7
